Goal: Information Seeking & Learning: Check status

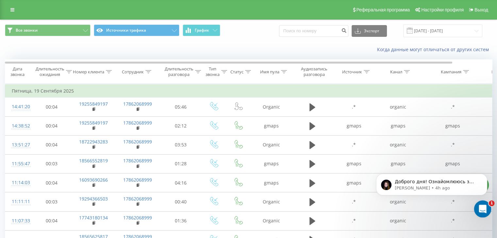
click at [481, 210] on icon "Open Intercom Messenger" at bounding box center [481, 208] width 11 height 11
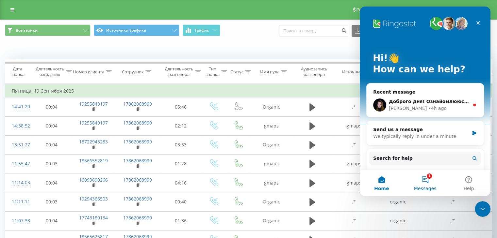
click at [428, 178] on button "1 Messages" at bounding box center [424, 183] width 43 height 26
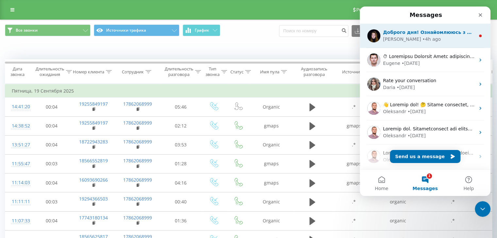
click at [421, 30] on span "Доброго дня! Ознайомлююсь з даними які ви надіслали👌" at bounding box center [460, 32] width 155 height 5
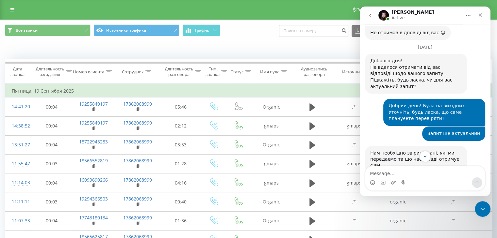
scroll to position [1668, 0]
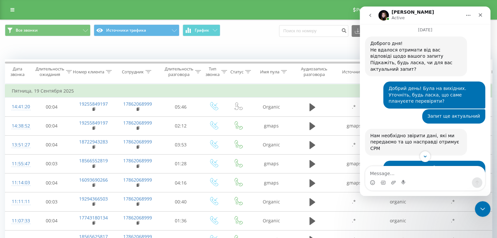
drag, startPoint x: 383, startPoint y: 109, endPoint x: 441, endPoint y: 120, distance: 59.2
click at [441, 226] on div "Зорієнтуйте будь ласка, коли можна очікувати на відповідь? Ievgen • 22h ago" at bounding box center [434, 236] width 102 height 21
copy div "Зорієнтуйте будь ласка, коли можна очікувати на відповідь?"
click at [390, 173] on textarea "Message…" at bounding box center [425, 172] width 120 height 11
drag, startPoint x: 401, startPoint y: 173, endPoint x: 373, endPoint y: 115, distance: 64.3
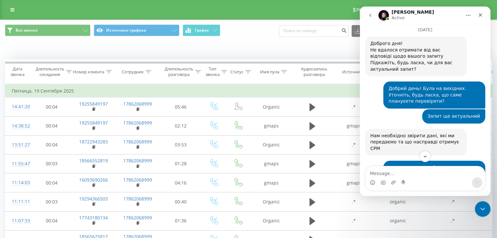
click at [373, 226] on div "Зорієнтуйте будь ласка, коли можна очікувати на відповідь? Ievgen • 22h ago" at bounding box center [425, 236] width 120 height 21
click at [387, 173] on textarea "Message…" at bounding box center [425, 172] width 120 height 11
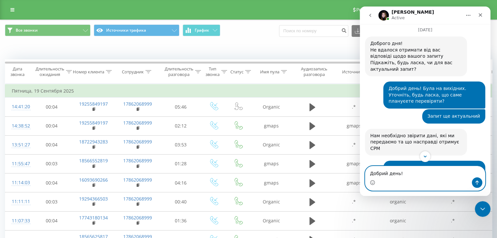
paste textarea "Зорієнтуйте будь ласка, коли можна очікувати на відповідь?"
click at [425, 167] on textarea "Добрий день! Зорієнтуйте будь ласка, коли можна очікувати на відповідь?" at bounding box center [425, 169] width 120 height 18
type textarea "Добрий день! Підкажіть будь ласка, коли можна очікувати на відповідь?"
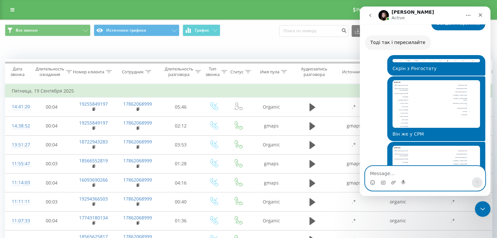
scroll to position [2043, 0]
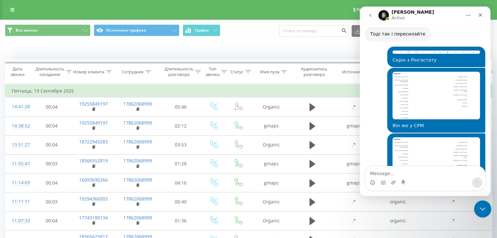
click at [475, 206] on div "Close Intercom Messenger" at bounding box center [481, 209] width 16 height 16
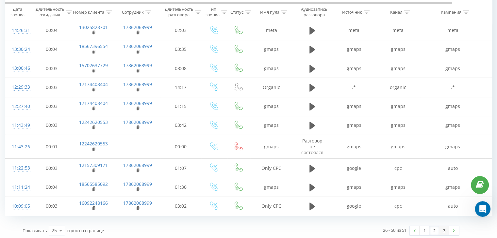
scroll to position [380, 0]
click at [425, 229] on link "1" at bounding box center [424, 230] width 10 height 9
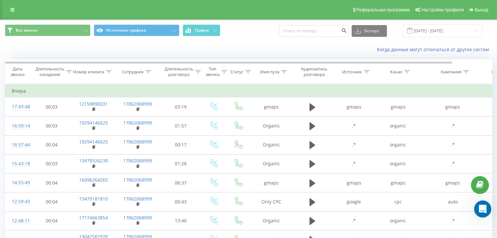
click at [478, 213] on div "Open Intercom Messenger" at bounding box center [482, 209] width 22 height 22
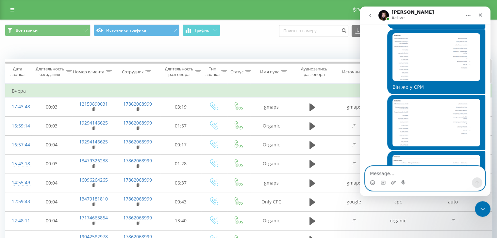
scroll to position [2087, 0]
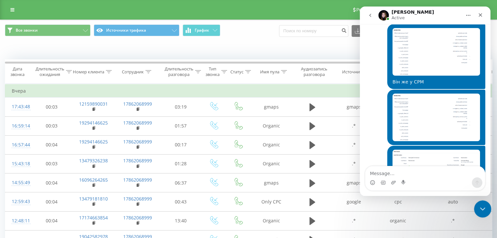
click at [481, 205] on icon "Close Intercom Messenger" at bounding box center [481, 208] width 8 height 8
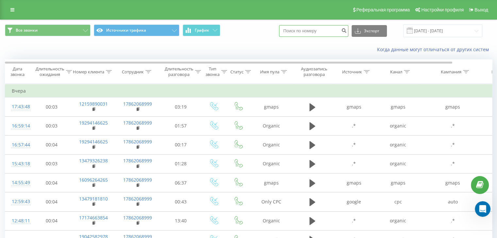
click at [305, 32] on input at bounding box center [313, 31] width 69 height 12
click at [312, 29] on input "(646) 750-4913" at bounding box center [313, 31] width 69 height 12
type input "6467504913"
click at [347, 27] on button "submit" at bounding box center [343, 31] width 9 height 12
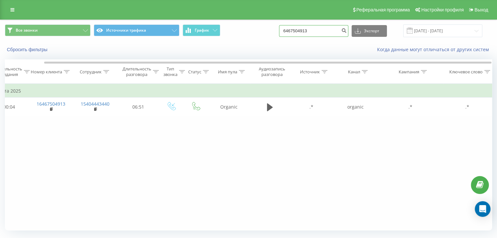
drag, startPoint x: 326, startPoint y: 32, endPoint x: 245, endPoint y: 32, distance: 81.0
click at [245, 32] on div "Все звонки Источники трафика График 6467504913 Экспорт .csv .xls .xlsx [DATE] -…" at bounding box center [248, 30] width 487 height 13
paste input "[PHONE_NUMBER]"
click at [313, 32] on input "[PHONE_NUMBER]" at bounding box center [313, 31] width 69 height 12
click at [304, 33] on input "[PHONE_NUMBER]" at bounding box center [313, 31] width 69 height 12
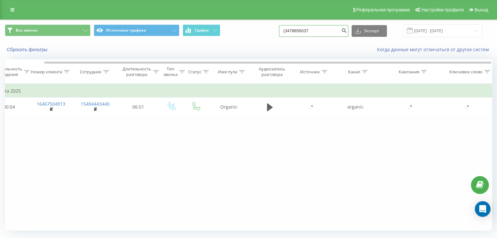
click at [295, 31] on input "(3478656037" at bounding box center [313, 31] width 69 height 12
type input "3478656037"
click at [346, 32] on icon "submit" at bounding box center [344, 30] width 6 height 4
click at [317, 55] on div "Сбросить фильтры Когда данные могут отличаться от других систем" at bounding box center [248, 50] width 496 height 16
drag, startPoint x: 318, startPoint y: 31, endPoint x: 196, endPoint y: 26, distance: 121.9
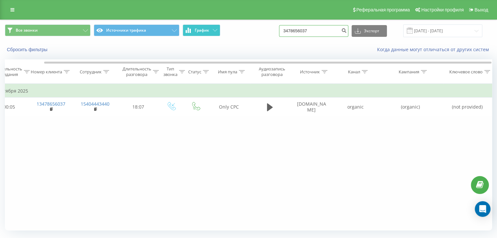
click at [196, 26] on div "Все звонки Источники трафика График 3478656037 Экспорт .csv .xls .xlsx [DATE] -…" at bounding box center [248, 30] width 487 height 13
paste input "[PHONE_NUMBER]"
click at [313, 30] on input "[PHONE_NUMBER]" at bounding box center [313, 31] width 69 height 12
click at [304, 33] on input "[PHONE_NUMBER]" at bounding box center [313, 31] width 69 height 12
click at [295, 31] on input "(2155309534" at bounding box center [313, 31] width 69 height 12
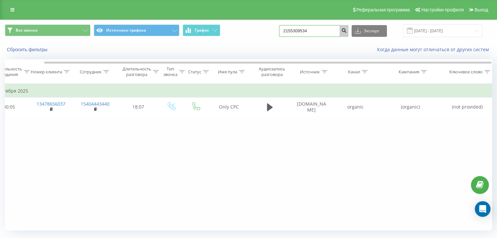
type input "2155309534"
click at [347, 34] on button "submit" at bounding box center [343, 31] width 9 height 12
